Goal: Task Accomplishment & Management: Manage account settings

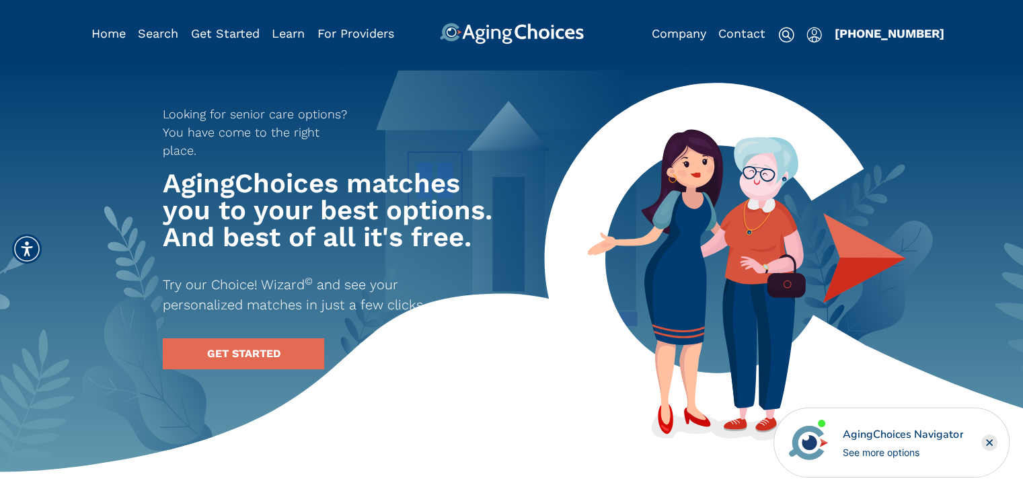
click at [817, 36] on img "Popover trigger" at bounding box center [813, 35] width 15 height 16
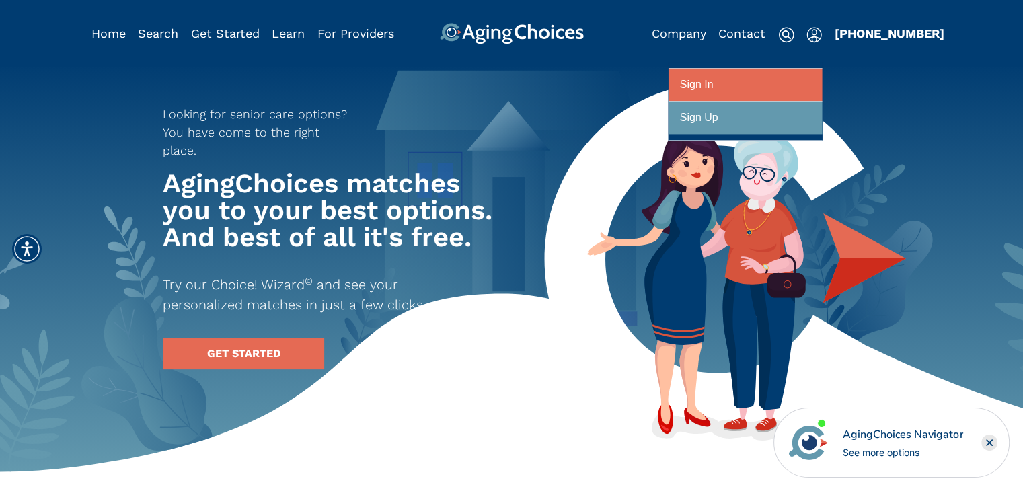
click at [742, 85] on div at bounding box center [745, 85] width 130 height 25
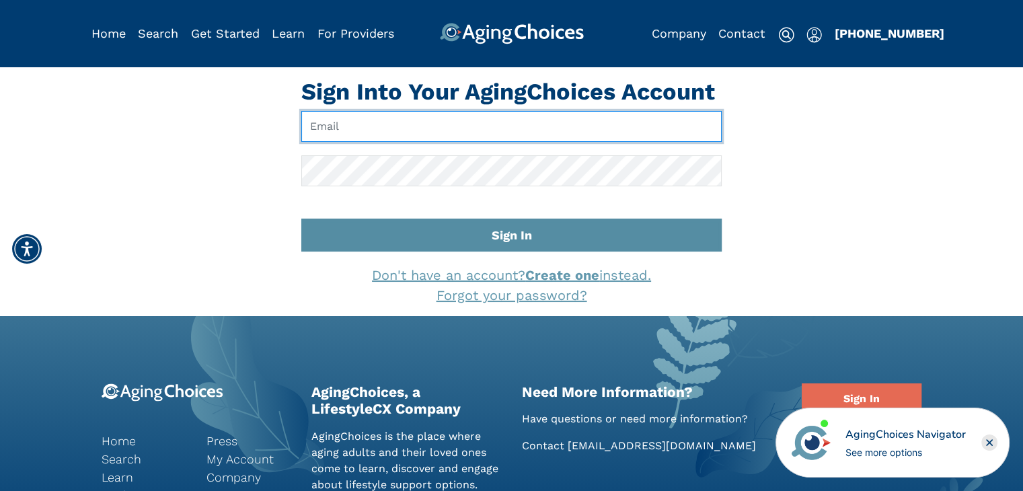
type input "[EMAIL_ADDRESS][DOMAIN_NAME]"
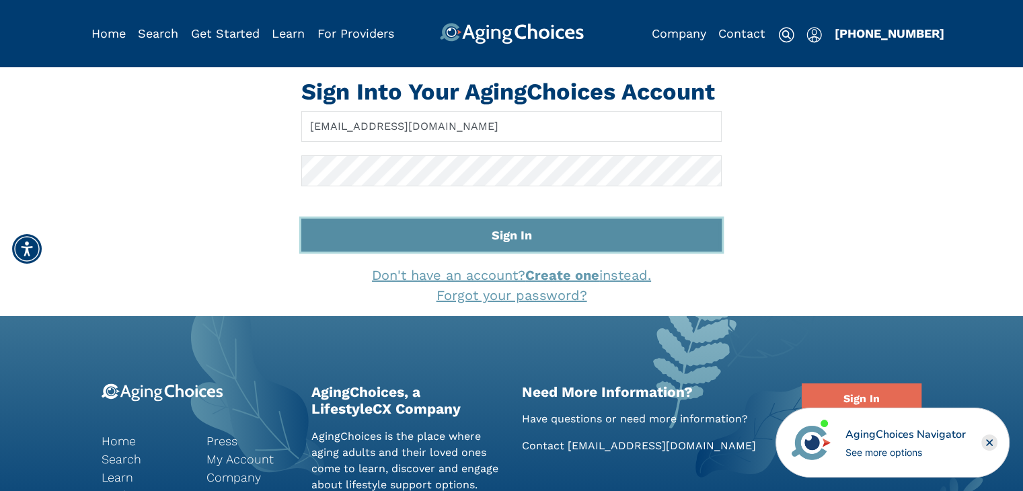
click at [578, 225] on button "Sign In" at bounding box center [511, 234] width 420 height 33
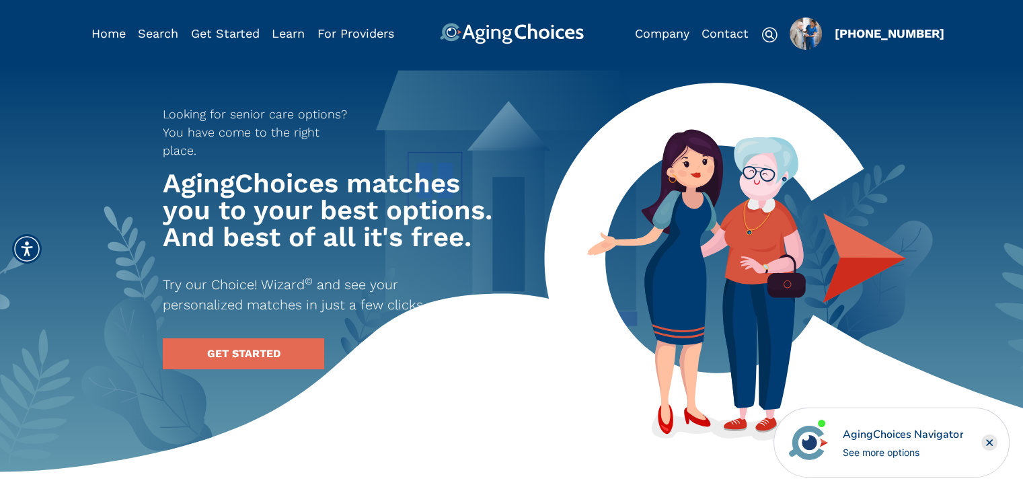
click at [797, 30] on img "Popover trigger" at bounding box center [805, 33] width 32 height 32
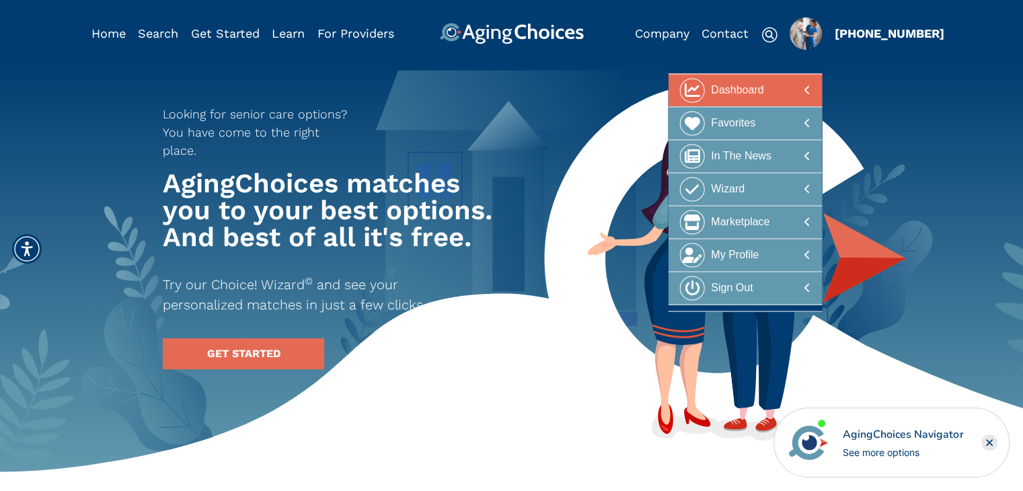
click at [748, 96] on div "Dashboard" at bounding box center [737, 90] width 52 height 25
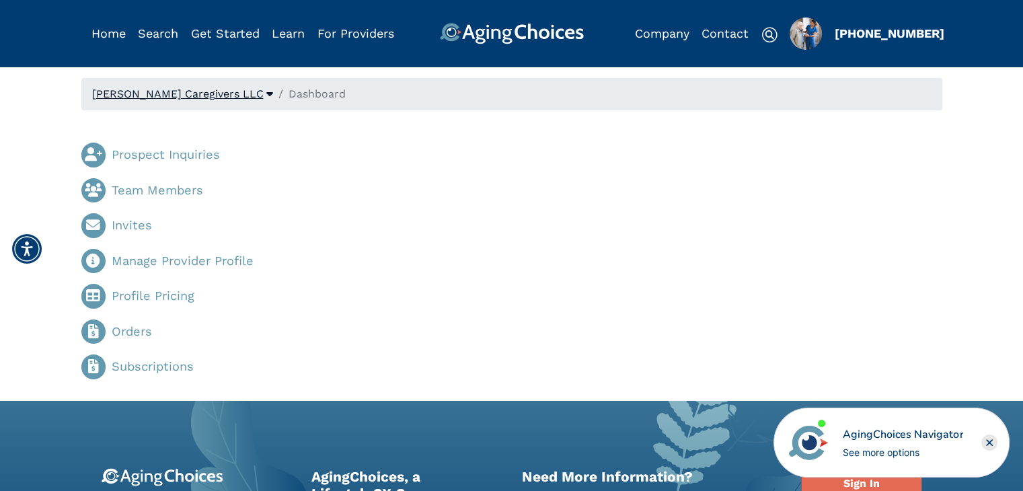
click at [189, 95] on span "Kitt Brook Caregivers LLC" at bounding box center [177, 93] width 171 height 13
click at [800, 34] on img "Popover trigger" at bounding box center [805, 33] width 32 height 32
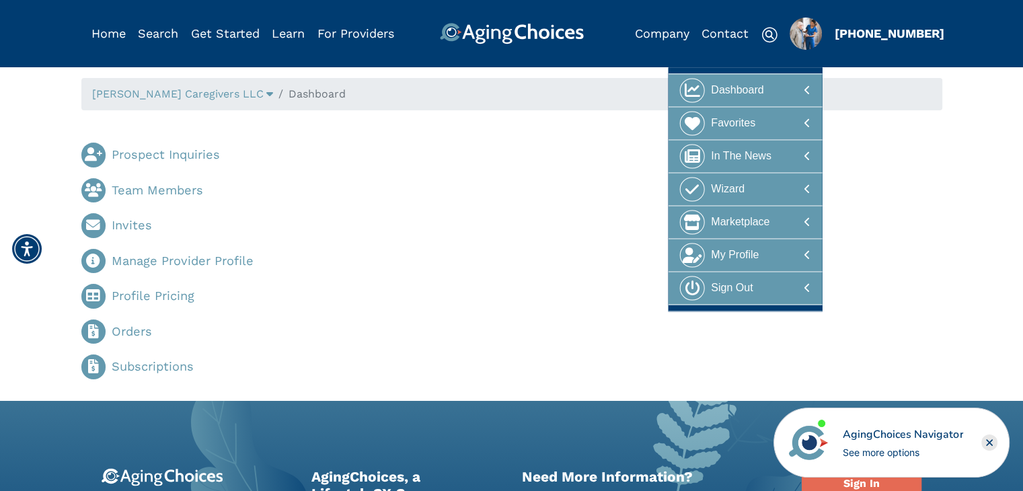
click at [588, 196] on div "Prospect Inquiries Team Members Invites Manage Provider Profile Profile Pricing…" at bounding box center [511, 255] width 881 height 269
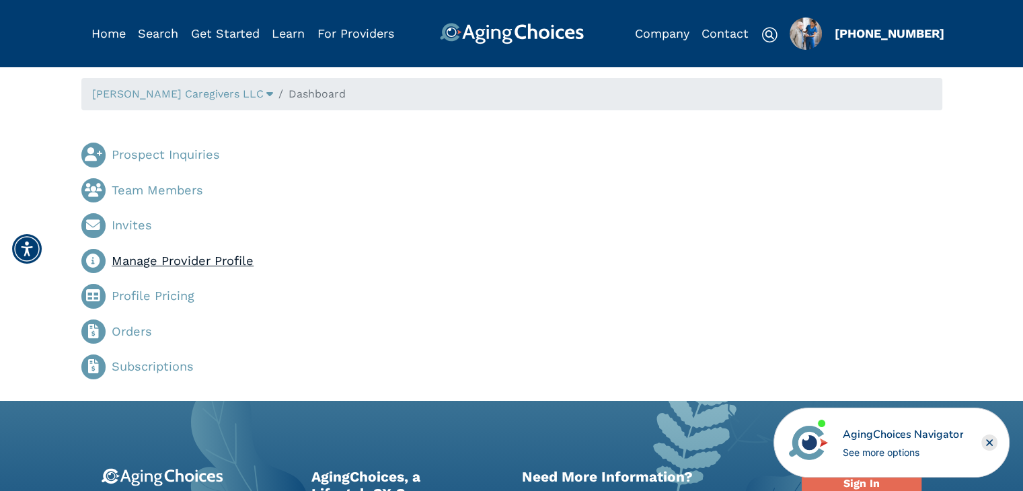
click at [237, 255] on link "Manage Provider Profile" at bounding box center [183, 260] width 142 height 14
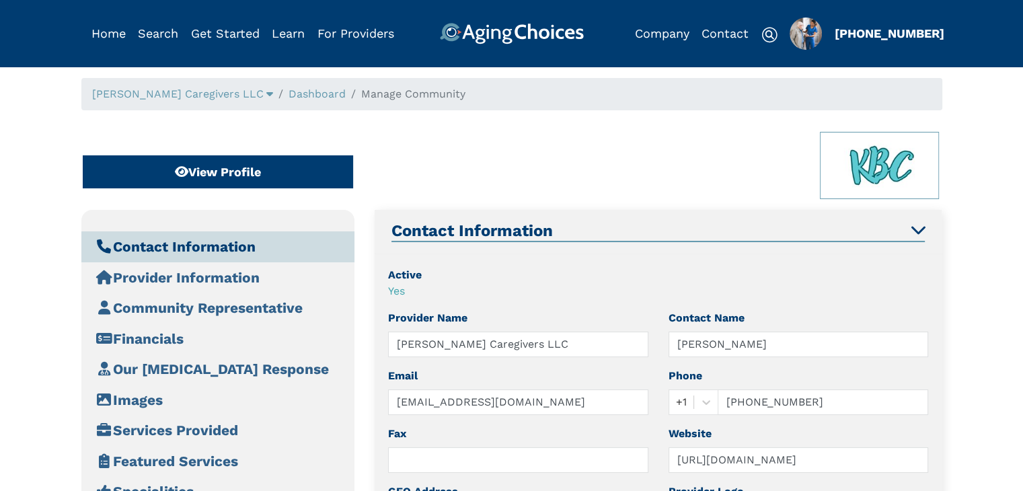
type input "[STREET_ADDRESS]"
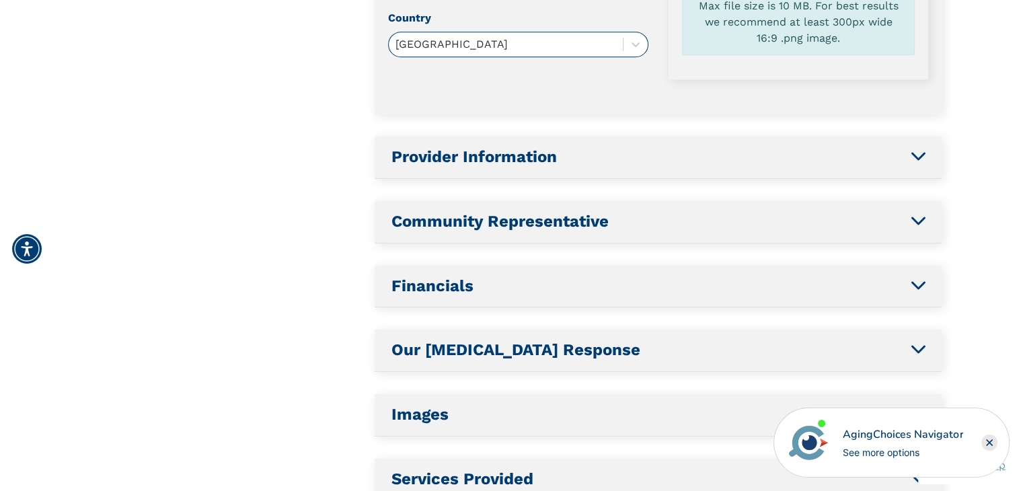
scroll to position [739, 0]
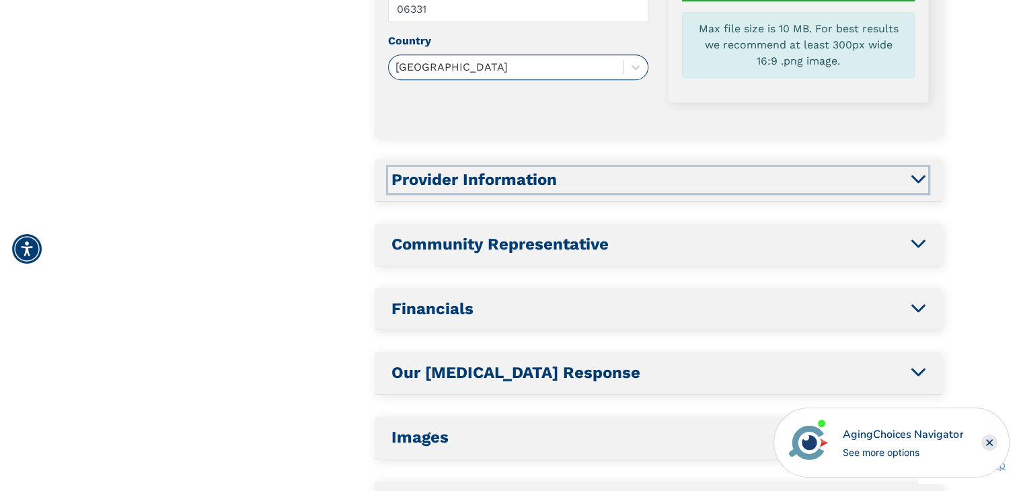
click at [911, 177] on icon "button" at bounding box center [917, 178] width 14 height 16
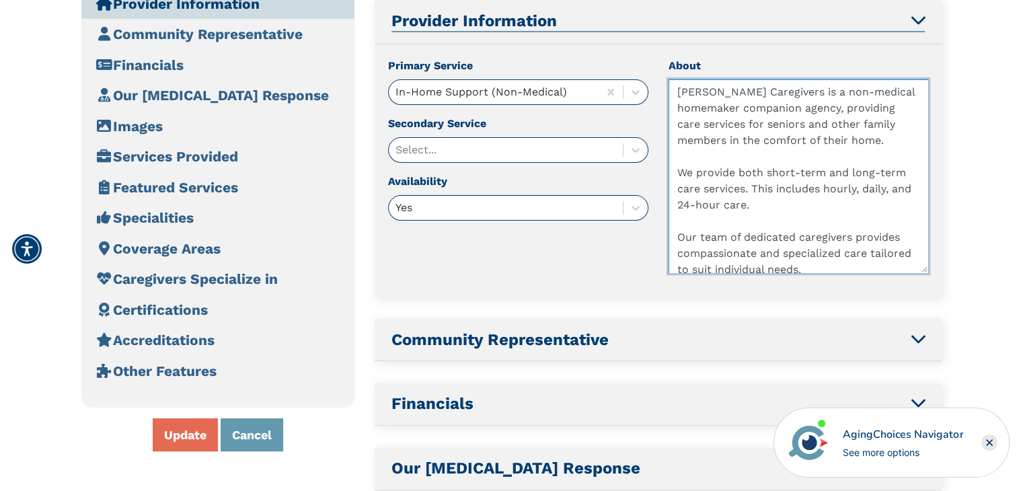
scroll to position [41, 0]
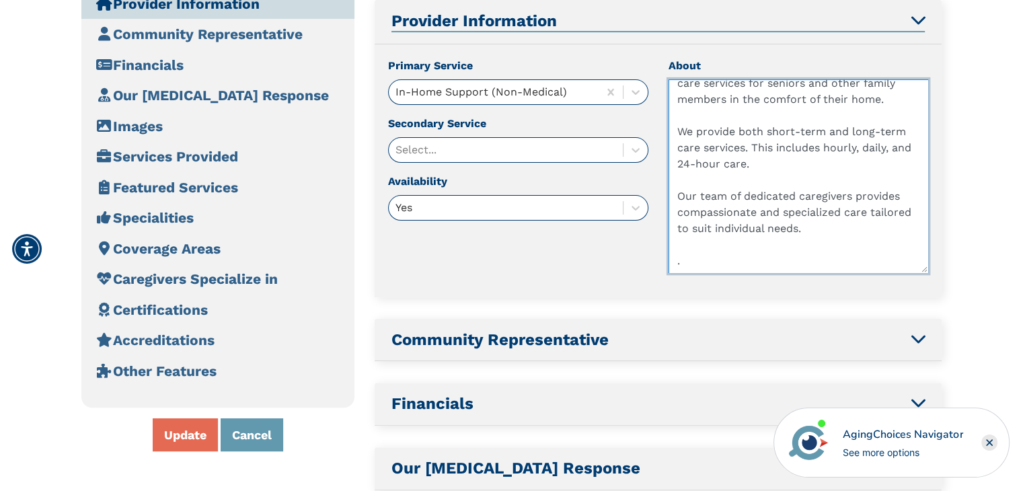
drag, startPoint x: 676, startPoint y: 91, endPoint x: 871, endPoint y: 270, distance: 265.0
click at [871, 270] on textarea "[PERSON_NAME] Caregivers is a non-medical homemaker companion agency, providing…" at bounding box center [798, 176] width 260 height 194
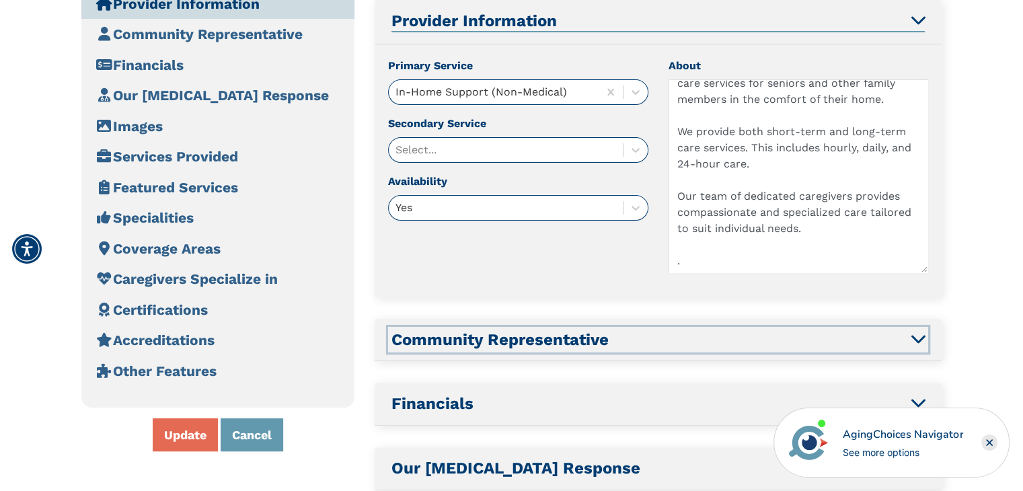
click at [775, 344] on h2 "Community Representative" at bounding box center [657, 339] width 533 height 19
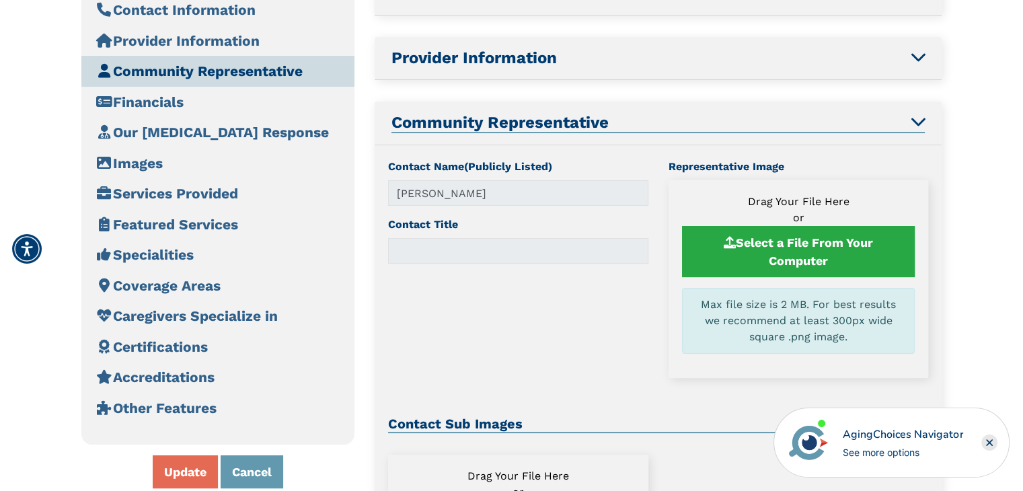
scroll to position [404, 0]
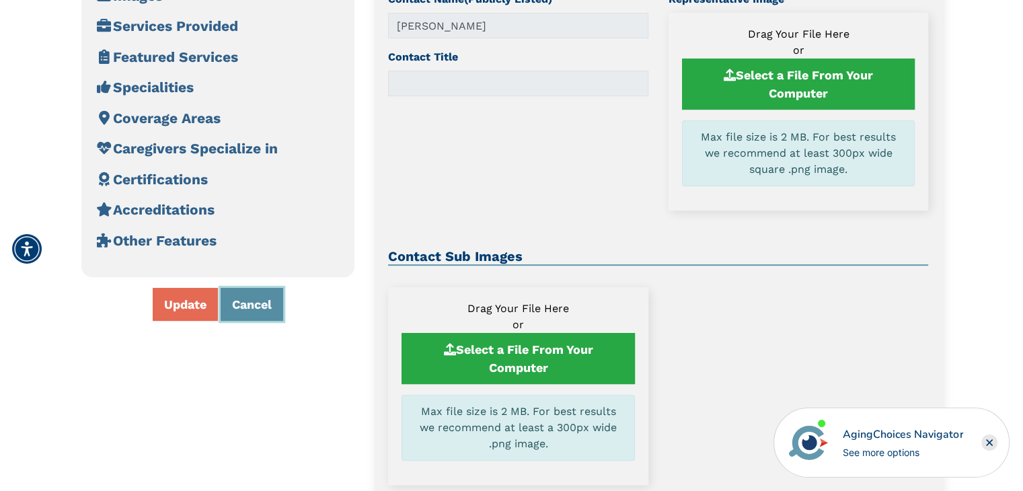
click at [243, 296] on button "Cancel" at bounding box center [252, 304] width 63 height 33
